Goal: Transaction & Acquisition: Download file/media

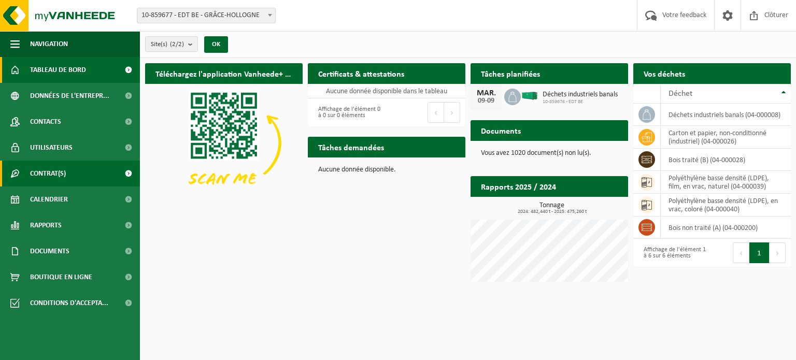
click at [63, 174] on span "Contrat(s)" at bounding box center [48, 174] width 36 height 26
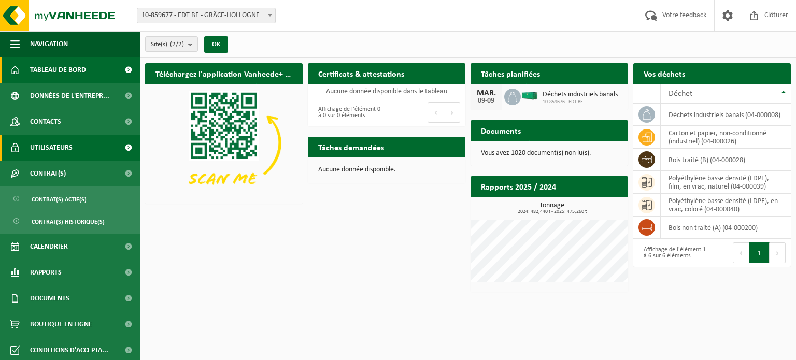
click at [60, 145] on span "Utilisateurs" at bounding box center [51, 148] width 42 height 26
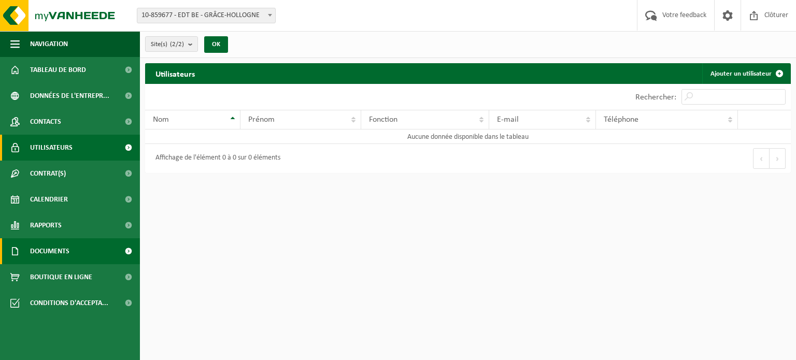
click at [79, 252] on link "Documents" at bounding box center [70, 251] width 140 height 26
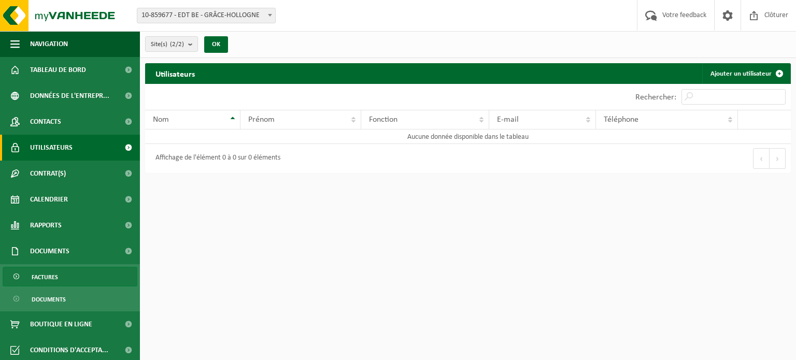
click at [48, 279] on span "Factures" at bounding box center [45, 277] width 26 height 20
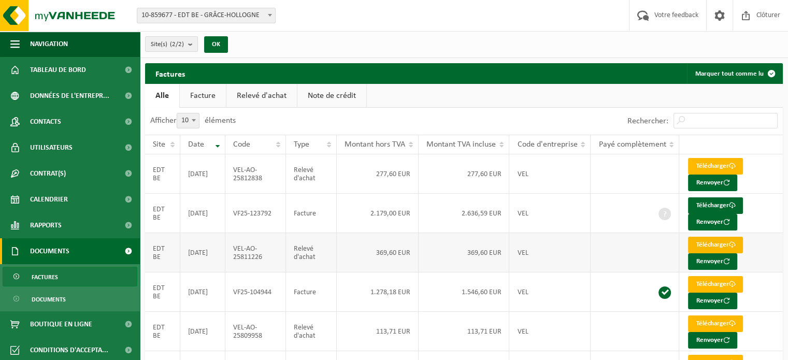
click at [713, 242] on link "Télécharger" at bounding box center [715, 245] width 55 height 17
